Goal: Find specific page/section: Find specific page/section

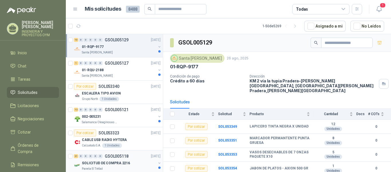
click at [111, 159] on div "SOLICITUD DE COMPRA 2216" at bounding box center [119, 162] width 74 height 7
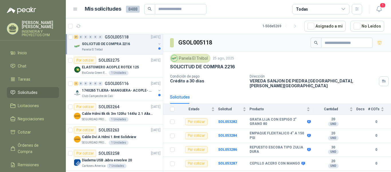
scroll to position [124, 0]
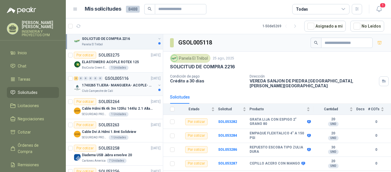
click at [131, 92] on div "Club Campestre de Cali" at bounding box center [119, 90] width 74 height 5
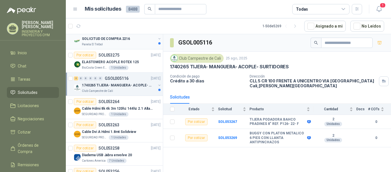
click at [141, 42] on div "SOLICITUD DE COMPRA 2216" at bounding box center [119, 38] width 74 height 7
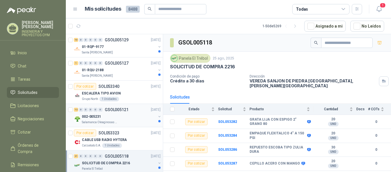
click at [117, 110] on p "GSOL005121" at bounding box center [117, 109] width 24 height 4
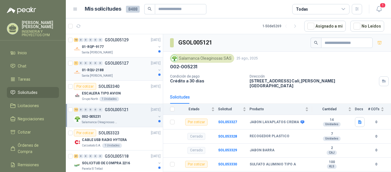
click at [122, 71] on div "01-RQU-2188" at bounding box center [119, 69] width 74 height 7
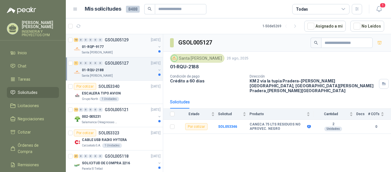
click at [123, 49] on div "01-RQP-9177" at bounding box center [119, 46] width 74 height 7
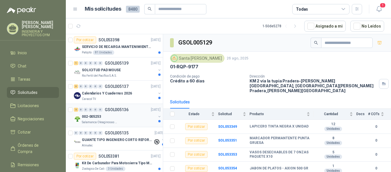
click at [115, 123] on p "Salamanca Oleaginosas SAS" at bounding box center [100, 122] width 36 height 5
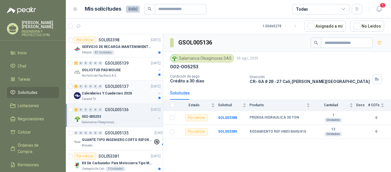
click at [124, 96] on div "Calendarios Y Cuadernos 2026" at bounding box center [119, 93] width 74 height 7
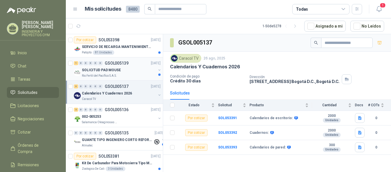
click at [125, 74] on div "Rio Fertil del Pacífico S.A.S." at bounding box center [119, 75] width 74 height 5
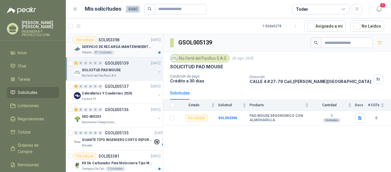
click at [125, 51] on div "Patojito 81 Unidades" at bounding box center [121, 52] width 79 height 5
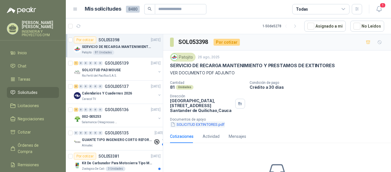
click at [222, 123] on button "SOLICITUD EXTINTORES.pdf" at bounding box center [197, 124] width 55 height 6
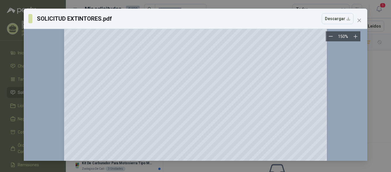
scroll to position [218, 0]
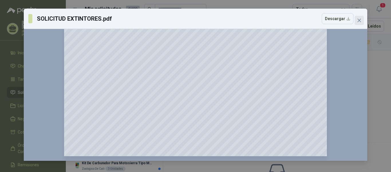
click at [360, 21] on icon "close" at bounding box center [359, 20] width 3 height 3
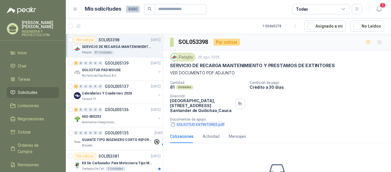
click at [206, 123] on button "SOLICITUD EXTINTORES.pdf" at bounding box center [197, 124] width 55 height 6
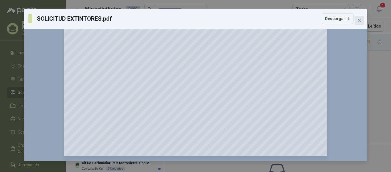
click at [360, 20] on icon "close" at bounding box center [359, 20] width 3 height 3
